Goal: Task Accomplishment & Management: Use online tool/utility

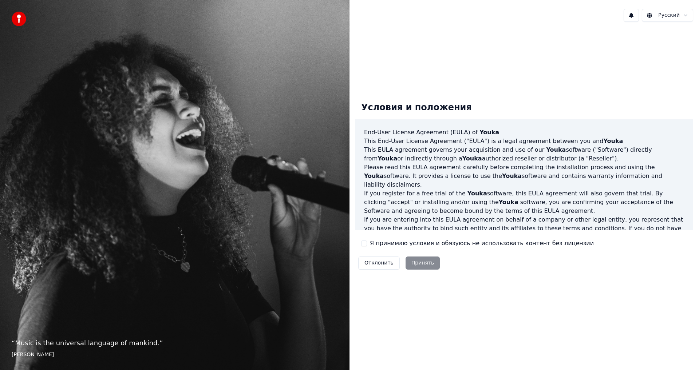
click at [363, 243] on button "Я принимаю условия и обязуюсь не использовать контент без лицензии" at bounding box center [364, 243] width 6 height 6
click at [414, 261] on button "Принять" at bounding box center [422, 262] width 35 height 13
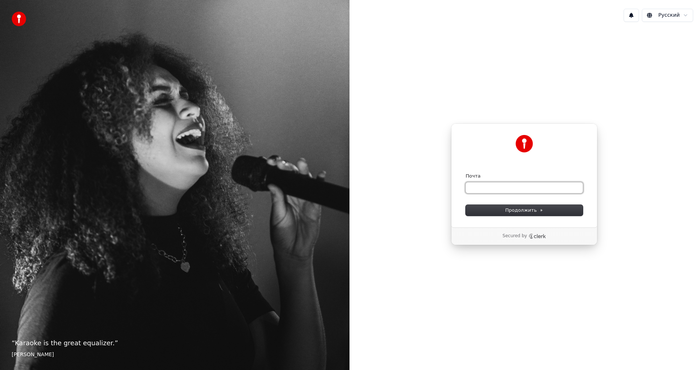
paste input "**********"
click at [515, 210] on span "Продолжить" at bounding box center [524, 210] width 38 height 7
type input "**********"
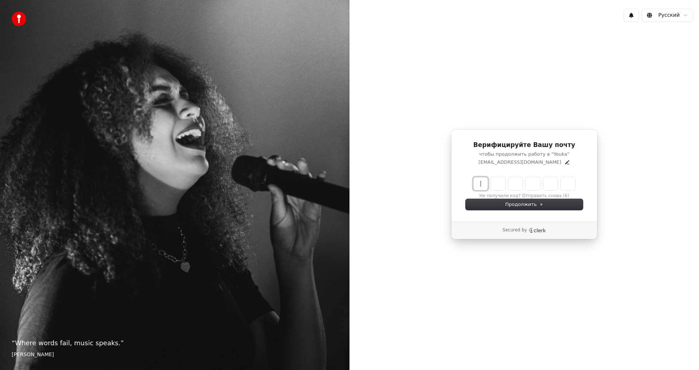
click at [480, 184] on input "Enter verification code" at bounding box center [531, 183] width 116 height 13
type input "******"
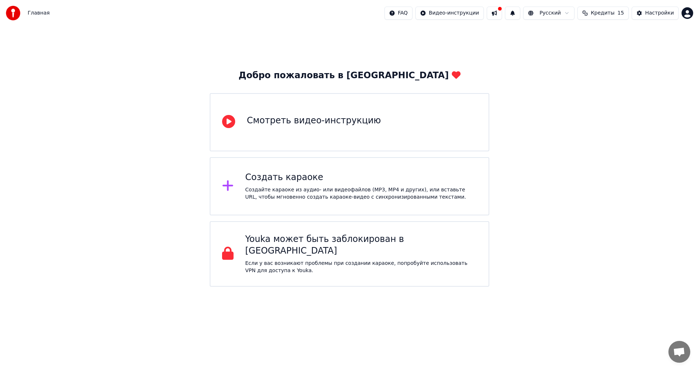
click at [285, 191] on div "Создайте караоке из аудио- или видеофайлов (MP3, MP4 и других), или вставьте UR…" at bounding box center [361, 193] width 232 height 15
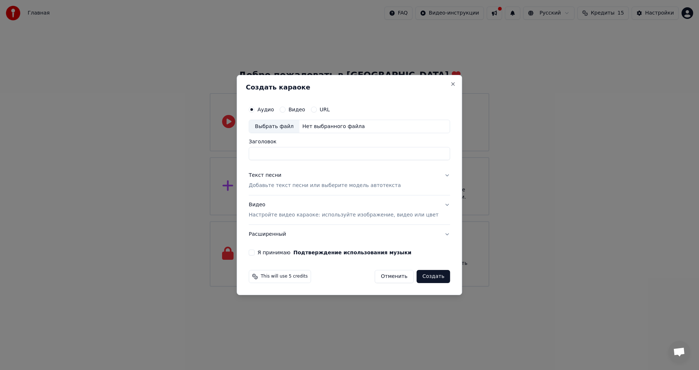
click at [289, 126] on div "Выбрать файл" at bounding box center [274, 126] width 50 height 13
type input "**********"
click at [435, 174] on button "Текст песни Добавьте текст песни или выберите модель автотекста" at bounding box center [348, 180] width 201 height 29
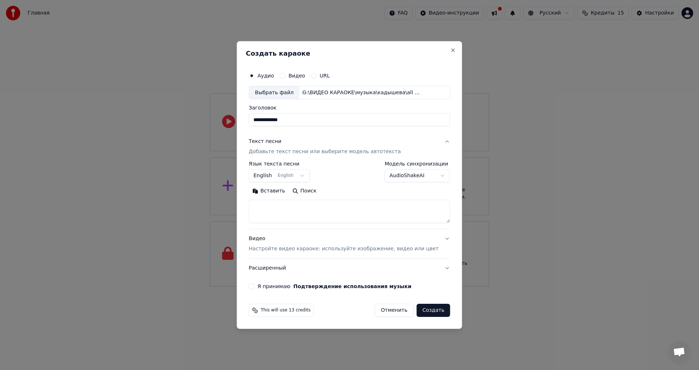
click at [275, 175] on body "**********" at bounding box center [349, 143] width 699 height 287
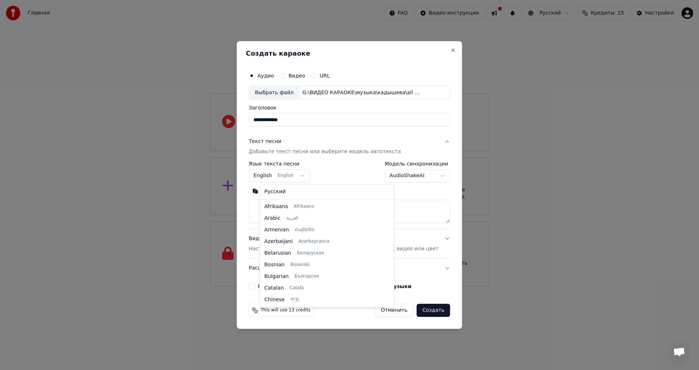
scroll to position [58, 0]
select select "**"
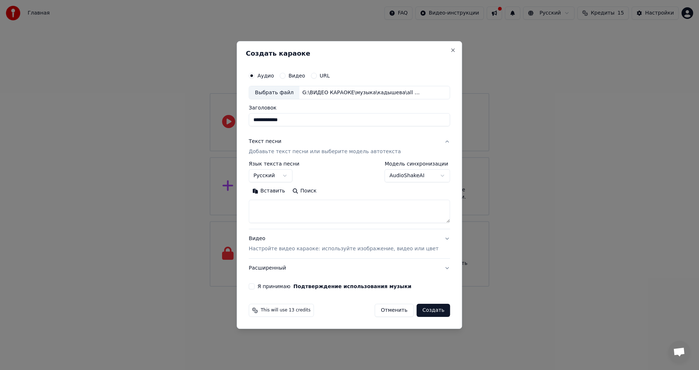
click at [275, 192] on button "Вставить" at bounding box center [268, 192] width 40 height 12
click at [435, 237] on button "Видео Настройте видео караоке: используйте изображение, видео или цвет" at bounding box center [348, 244] width 201 height 29
type textarea "**********"
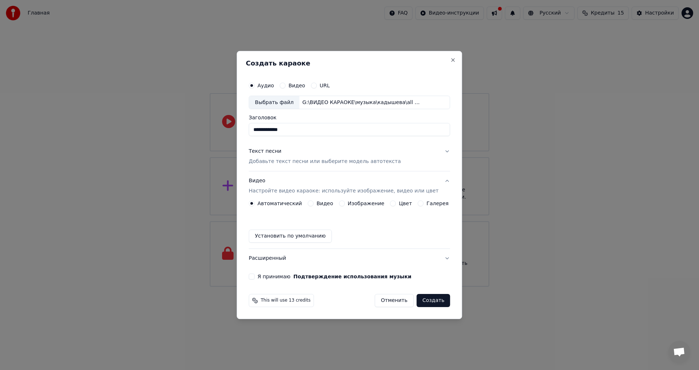
click at [254, 277] on button "Я принимаю Подтверждение использования музыки" at bounding box center [251, 277] width 6 height 6
click at [425, 299] on button "Создать" at bounding box center [432, 300] width 33 height 13
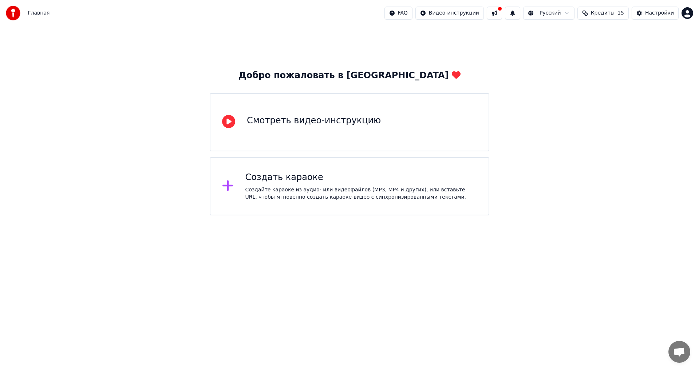
click at [610, 12] on span "Кредиты" at bounding box center [602, 12] width 24 height 7
click at [550, 98] on div "Добро пожаловать в Youka Смотреть видео-инструкцию Создать караоке Создайте кар…" at bounding box center [349, 120] width 699 height 189
click at [655, 16] on div "Настройки" at bounding box center [659, 12] width 29 height 7
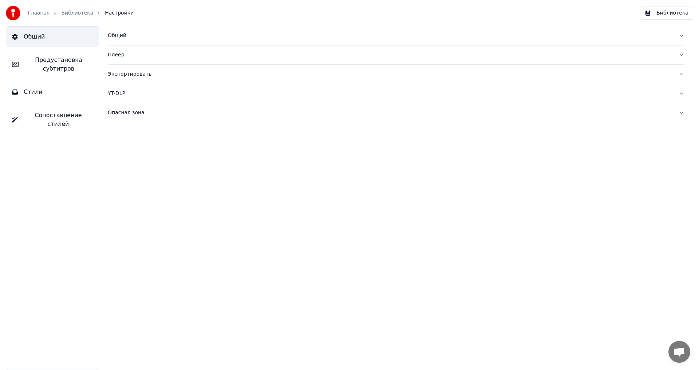
click at [57, 62] on span "Предустановка субтитров" at bounding box center [58, 64] width 68 height 17
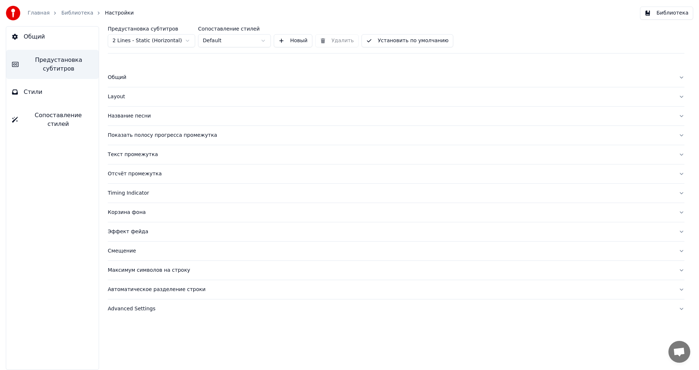
click at [57, 62] on span "Предустановка субтитров" at bounding box center [58, 64] width 68 height 17
click at [676, 16] on button "Библиотека" at bounding box center [666, 13] width 53 height 13
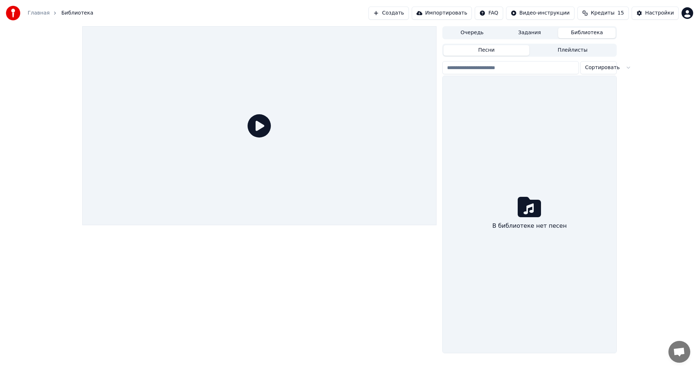
click at [408, 12] on button "Создать" at bounding box center [388, 13] width 40 height 13
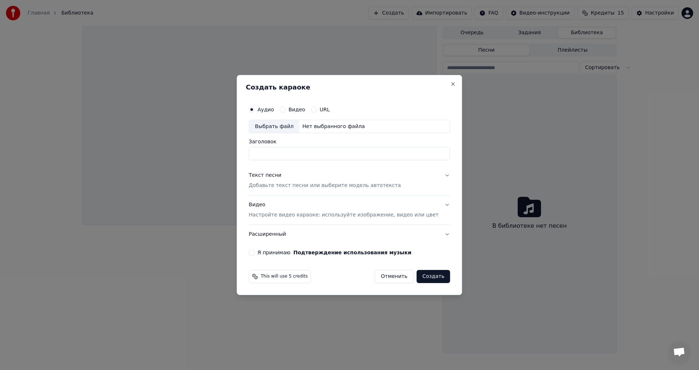
click at [283, 124] on div "Выбрать файл" at bounding box center [274, 126] width 50 height 13
type input "**********"
click at [275, 175] on div "Текст песни" at bounding box center [264, 175] width 33 height 7
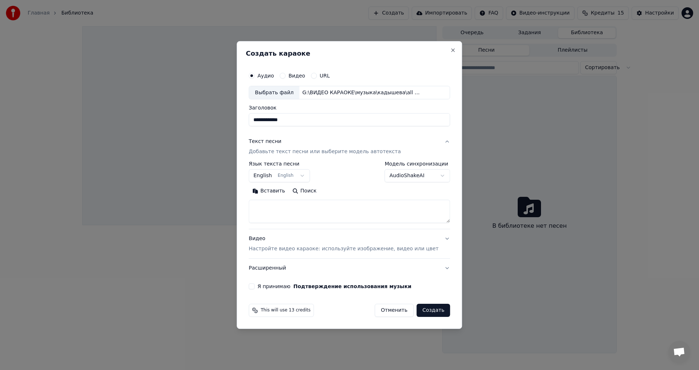
click at [272, 192] on button "Вставить" at bounding box center [268, 192] width 40 height 12
type textarea "**********"
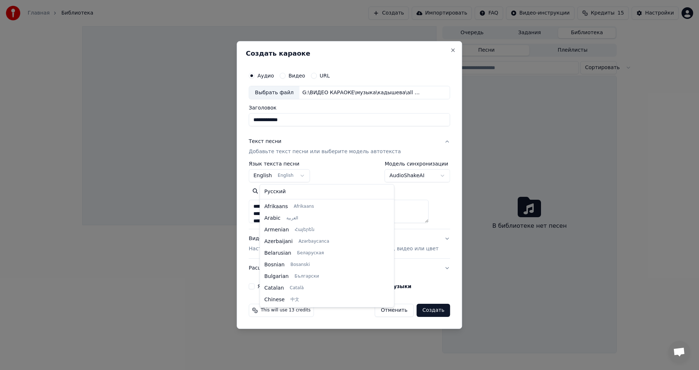
click at [277, 175] on body "**********" at bounding box center [349, 185] width 699 height 370
select select "**"
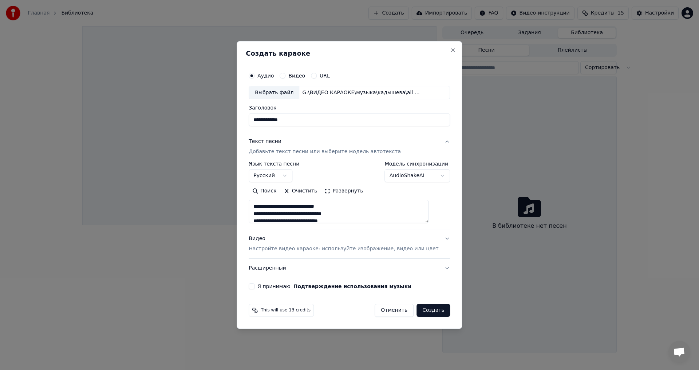
click at [254, 285] on button "Я принимаю Подтверждение использования музыки" at bounding box center [251, 286] width 6 height 6
click at [421, 309] on button "Создать" at bounding box center [432, 310] width 33 height 13
type textarea "**********"
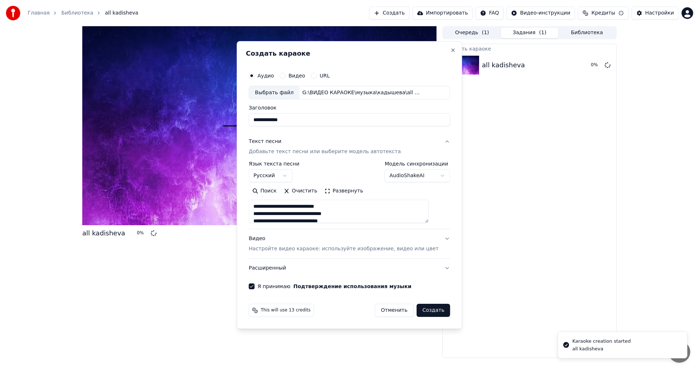
select select
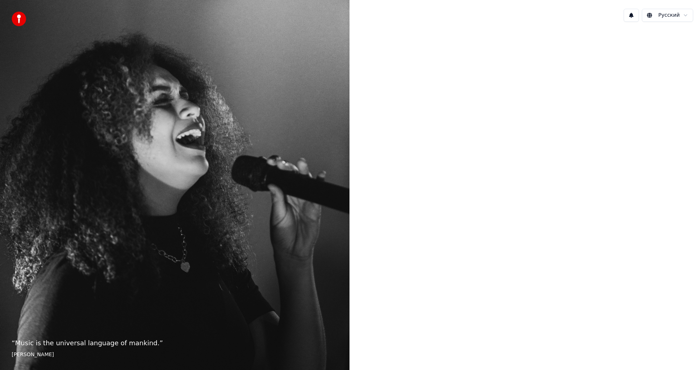
click at [546, 223] on div at bounding box center [523, 184] width 349 height 313
click at [556, 216] on div at bounding box center [523, 184] width 349 height 313
click at [494, 218] on div at bounding box center [523, 184] width 349 height 313
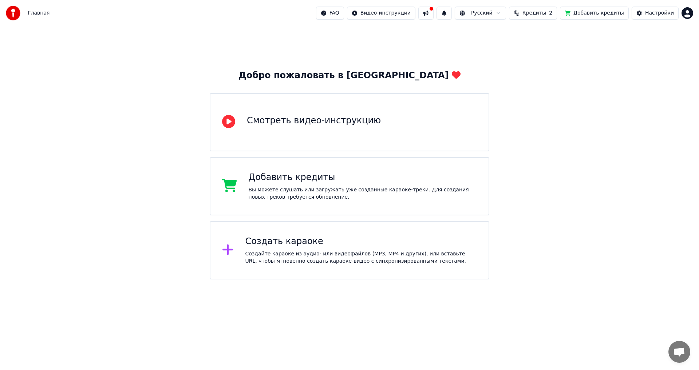
click at [303, 247] on div "Создать караоке Создайте караоке из аудио- или видеофайлов (MP3, MP4 и других),…" at bounding box center [361, 250] width 232 height 29
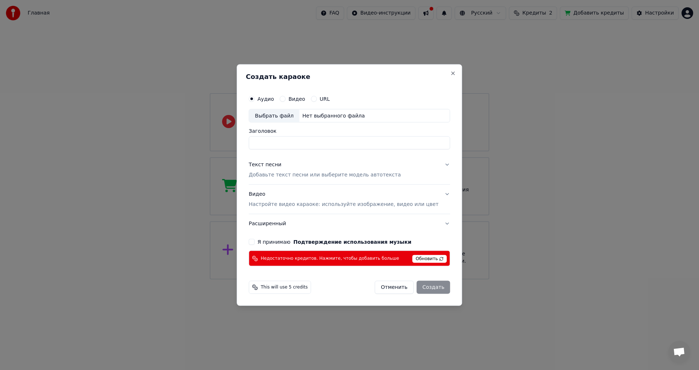
click at [285, 114] on div "Выбрать файл" at bounding box center [274, 115] width 50 height 13
type input "**********"
click at [437, 165] on button "Текст песни Добавьте текст песни или выберите модель автотекста" at bounding box center [348, 169] width 201 height 29
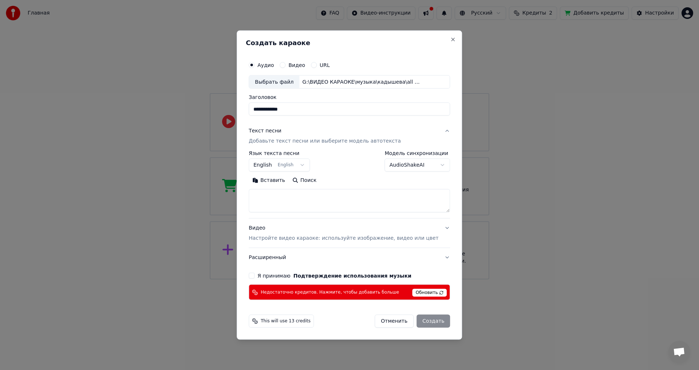
click at [273, 182] on button "Вставить" at bounding box center [268, 181] width 40 height 12
type textarea "**********"
click at [270, 164] on body "**********" at bounding box center [349, 139] width 699 height 279
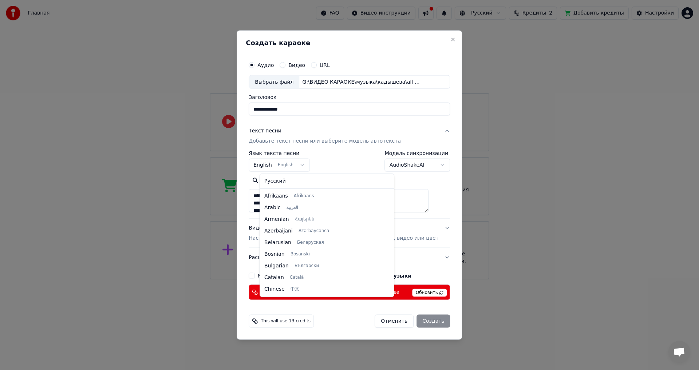
scroll to position [58, 0]
select select "**"
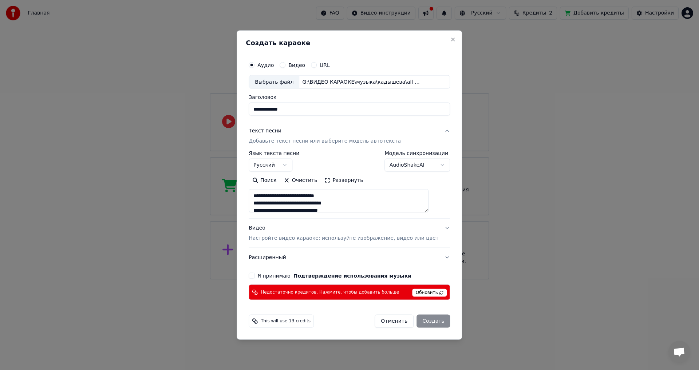
click at [436, 227] on button "Видео Настройте видео караоке: используйте изображение, видео или цвет" at bounding box center [348, 233] width 201 height 29
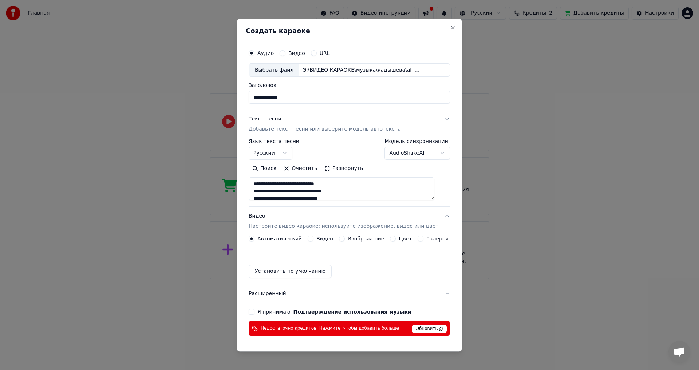
type textarea "**********"
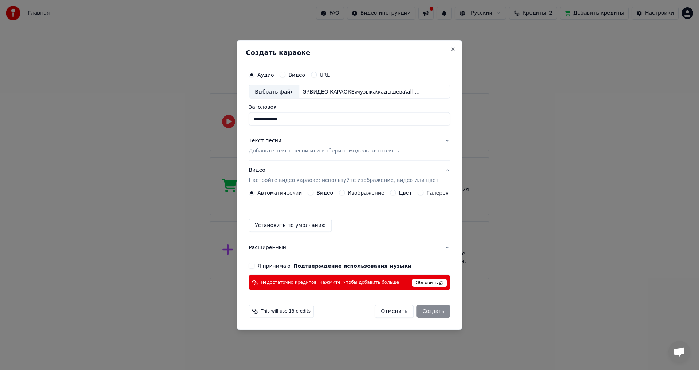
click at [344, 192] on button "Изображение" at bounding box center [342, 193] width 6 height 6
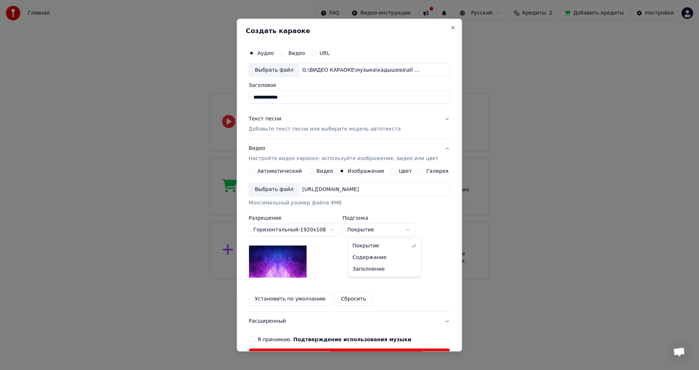
click at [414, 229] on body "**********" at bounding box center [349, 139] width 699 height 279
click at [278, 191] on div "Выбрать файл" at bounding box center [274, 189] width 50 height 13
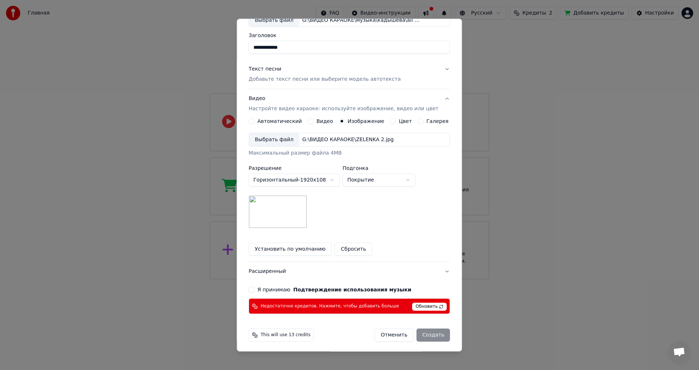
scroll to position [52, 0]
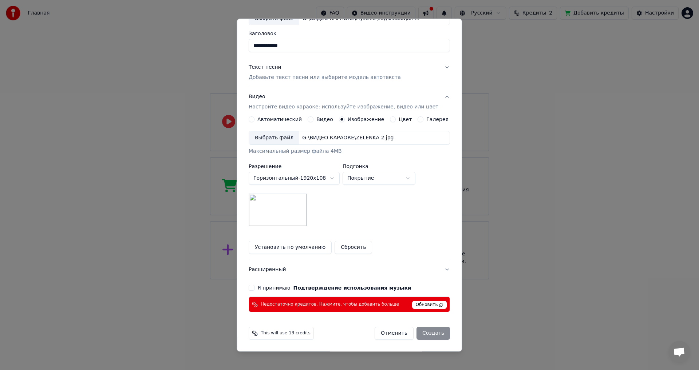
click at [254, 287] on button "Я принимаю Подтверждение использования музыки" at bounding box center [251, 288] width 6 height 6
click at [390, 120] on button "Цвет" at bounding box center [393, 120] width 6 height 6
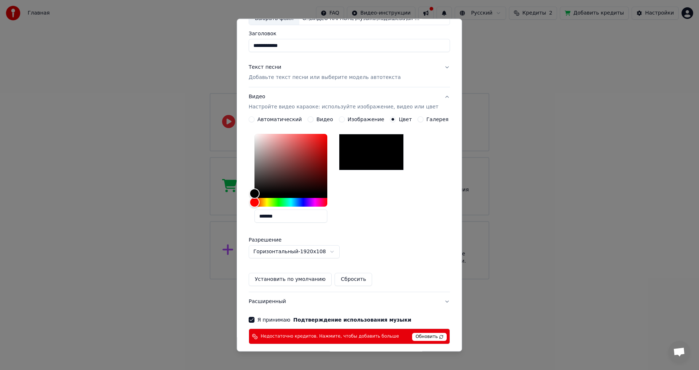
click at [254, 119] on button "Автоматический" at bounding box center [251, 120] width 6 height 6
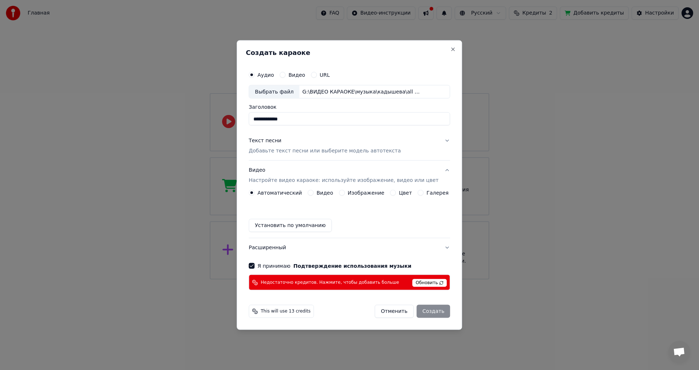
scroll to position [0, 0]
click at [421, 251] on button "Расширенный" at bounding box center [348, 247] width 201 height 19
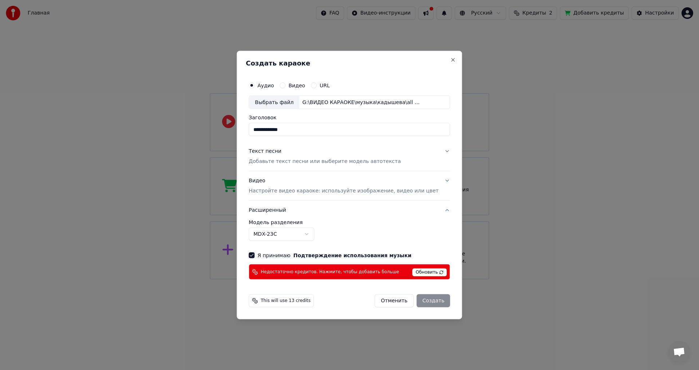
click at [302, 157] on div "Текст песни Добавьте текст песни или выберите модель автотекста" at bounding box center [324, 156] width 152 height 17
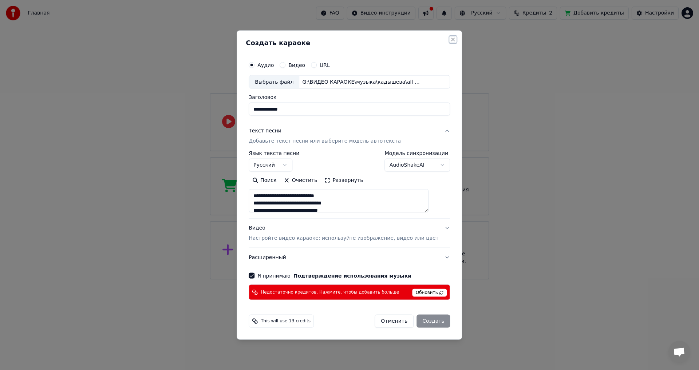
click at [450, 39] on button "Close" at bounding box center [453, 39] width 6 height 6
select select
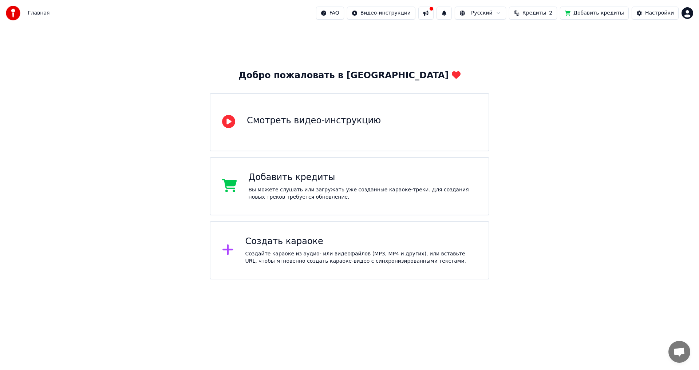
click at [535, 14] on span "Кредиты" at bounding box center [534, 12] width 24 height 7
click at [535, 68] on button "Обновить" at bounding box center [542, 67] width 44 height 13
click at [652, 12] on div "Настройки" at bounding box center [659, 12] width 29 height 7
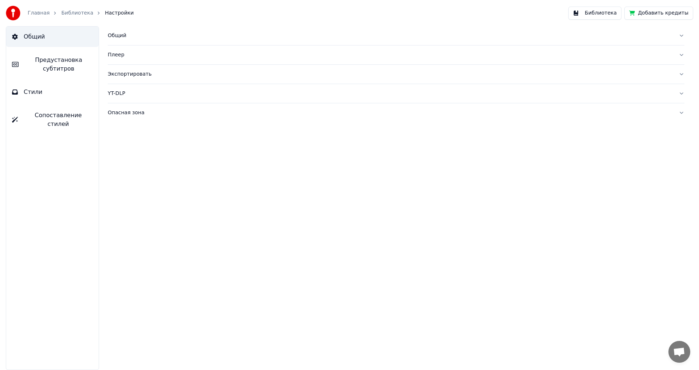
click at [600, 14] on button "Библиотека" at bounding box center [594, 13] width 53 height 13
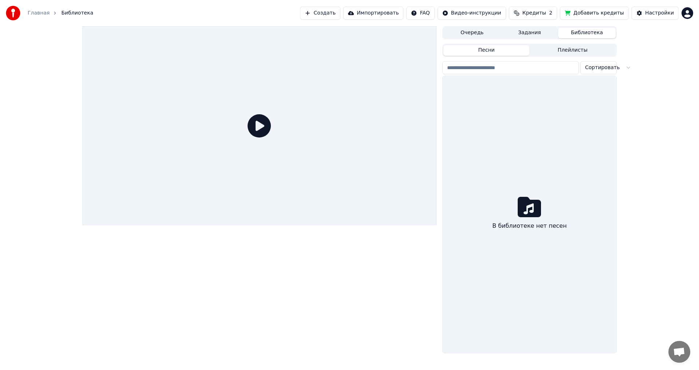
click at [533, 208] on icon at bounding box center [528, 206] width 23 height 23
click at [340, 8] on button "Создать" at bounding box center [320, 13] width 40 height 13
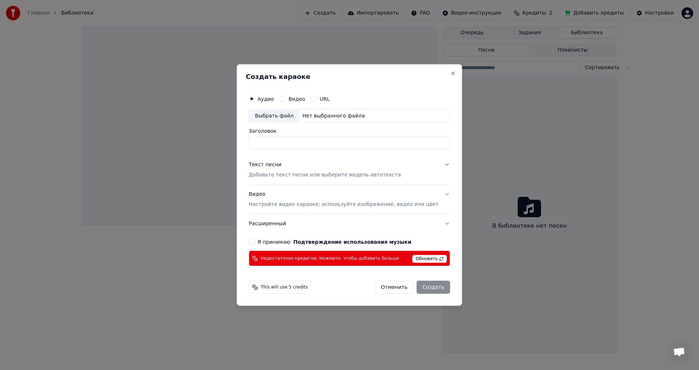
click at [418, 259] on span "Обновить" at bounding box center [429, 259] width 35 height 8
click at [418, 258] on span "Обновить" at bounding box center [429, 259] width 35 height 8
click at [282, 291] on div "This will use 5 credits" at bounding box center [279, 287] width 62 height 13
click at [285, 287] on span "This will use 5 credits" at bounding box center [283, 288] width 47 height 6
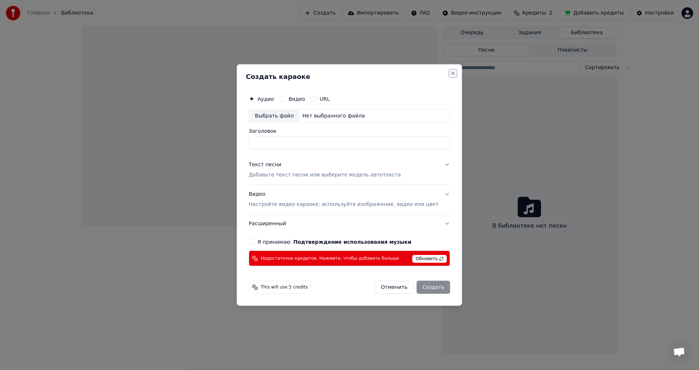
click at [450, 71] on button "Close" at bounding box center [453, 73] width 6 height 6
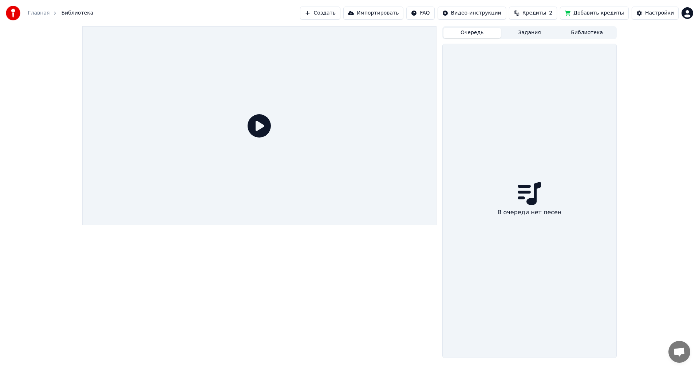
click at [472, 32] on button "Очередь" at bounding box center [471, 33] width 57 height 11
click at [529, 34] on button "Задания" at bounding box center [529, 33] width 57 height 11
click at [574, 33] on button "Библиотека" at bounding box center [586, 33] width 57 height 11
click at [470, 32] on button "Очередь" at bounding box center [471, 33] width 57 height 11
click at [536, 157] on div "В очереди нет песен" at bounding box center [529, 201] width 174 height 314
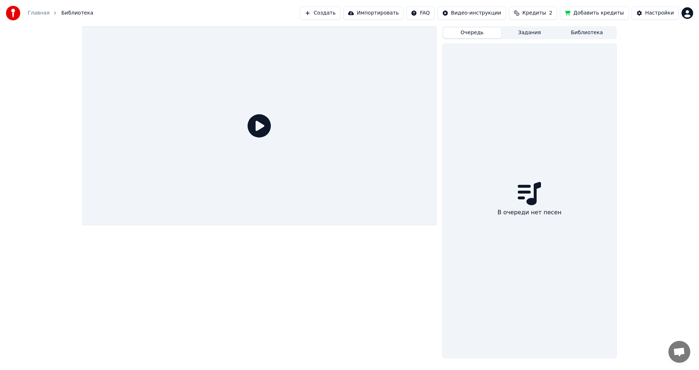
click at [540, 13] on span "Кредиты" at bounding box center [534, 12] width 24 height 7
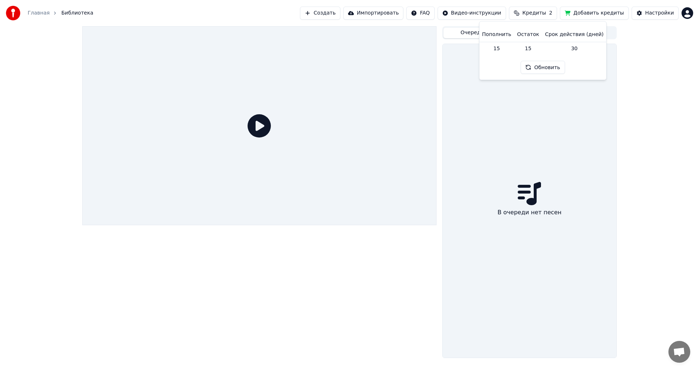
click at [542, 69] on button "Обновить" at bounding box center [542, 67] width 44 height 13
click at [489, 116] on div "В очереди нет песен" at bounding box center [529, 201] width 174 height 314
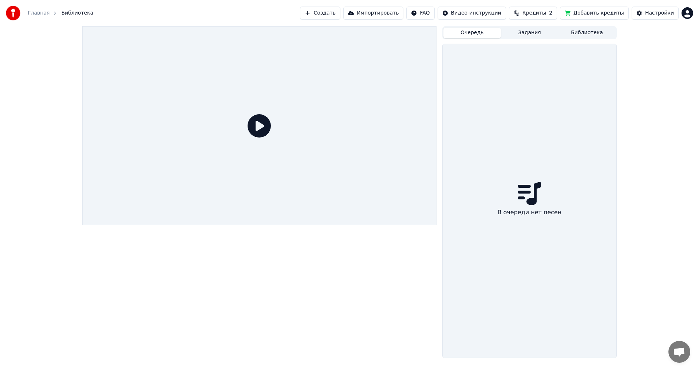
click at [337, 13] on button "Создать" at bounding box center [320, 13] width 40 height 13
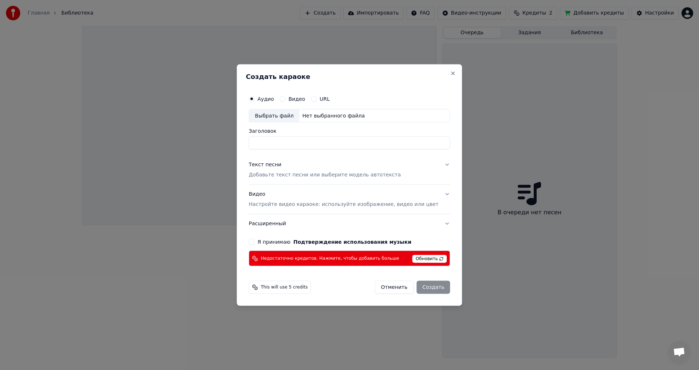
click at [338, 258] on span "Недостаточно кредитов. Нажмите, чтобы добавить больше" at bounding box center [329, 258] width 138 height 6
click at [254, 241] on button "Я принимаю Подтверждение использования музыки" at bounding box center [251, 242] width 6 height 6
click at [385, 285] on button "Отменить" at bounding box center [393, 287] width 39 height 13
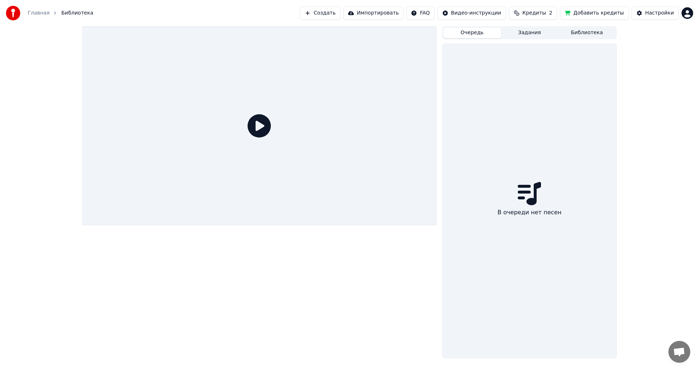
click at [545, 11] on span "Кредиты" at bounding box center [534, 12] width 24 height 7
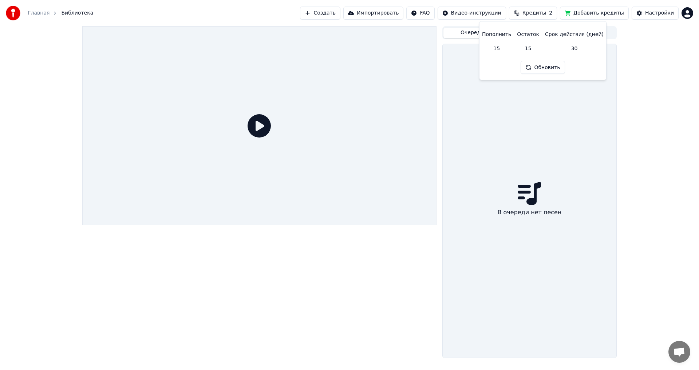
click at [538, 66] on button "Обновить" at bounding box center [542, 67] width 44 height 13
click at [538, 66] on div "Обновить" at bounding box center [540, 67] width 53 height 13
click at [538, 66] on div "Обновить" at bounding box center [542, 67] width 44 height 13
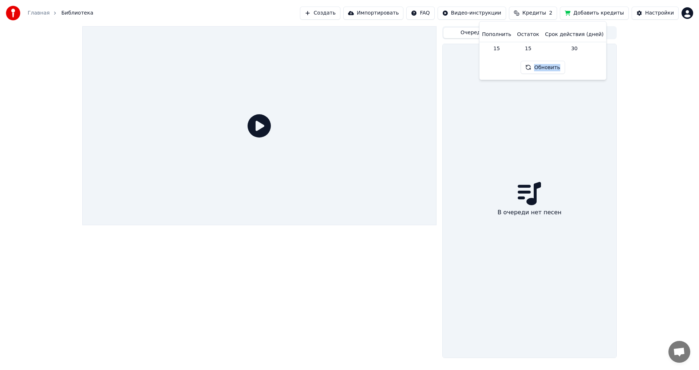
click at [538, 66] on button "Обновить" at bounding box center [542, 67] width 44 height 13
click at [538, 66] on div "Обновить" at bounding box center [540, 67] width 53 height 13
click at [538, 66] on button "Обновить" at bounding box center [542, 67] width 44 height 13
click at [538, 66] on div "Обновить" at bounding box center [542, 67] width 44 height 13
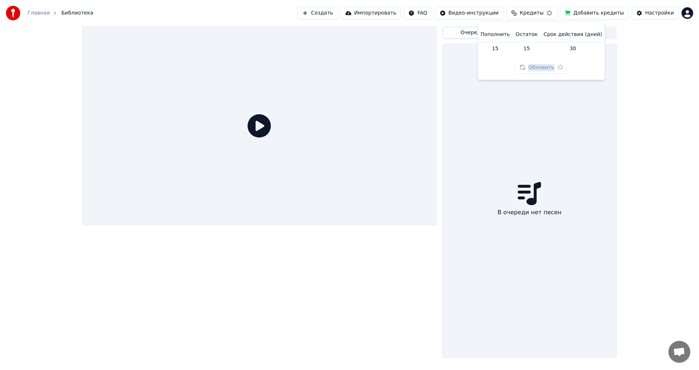
click at [538, 66] on div "Обновить" at bounding box center [540, 67] width 53 height 13
click at [538, 66] on button "Обновить" at bounding box center [542, 67] width 44 height 13
